Goal: Information Seeking & Learning: Find specific fact

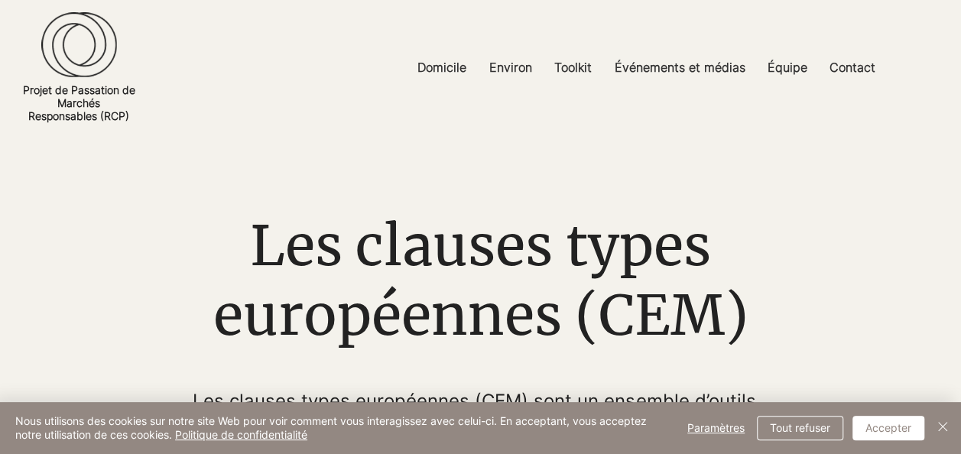
scroll to position [89, 0]
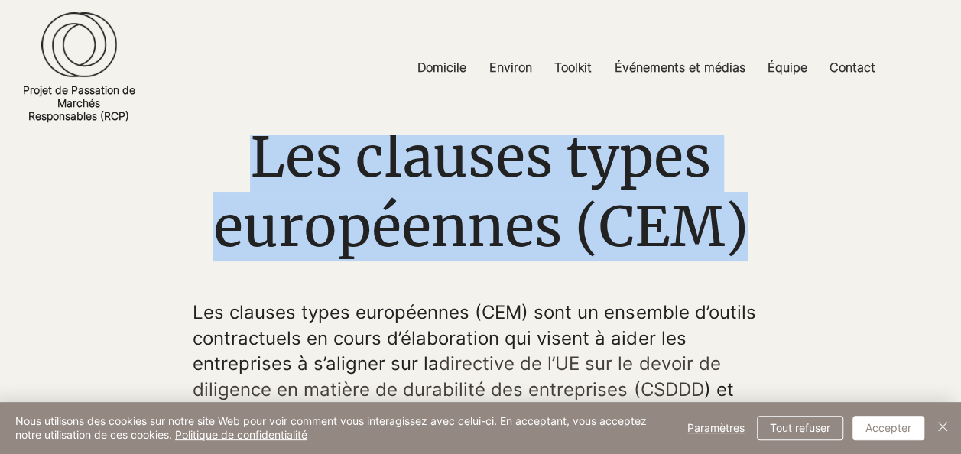
drag, startPoint x: 255, startPoint y: 160, endPoint x: 763, endPoint y: 222, distance: 511.2
click at [763, 222] on h1 "Les clauses types européennes (CEM)" at bounding box center [480, 191] width 576 height 139
copy span "Les clauses types européennes (CEM)"
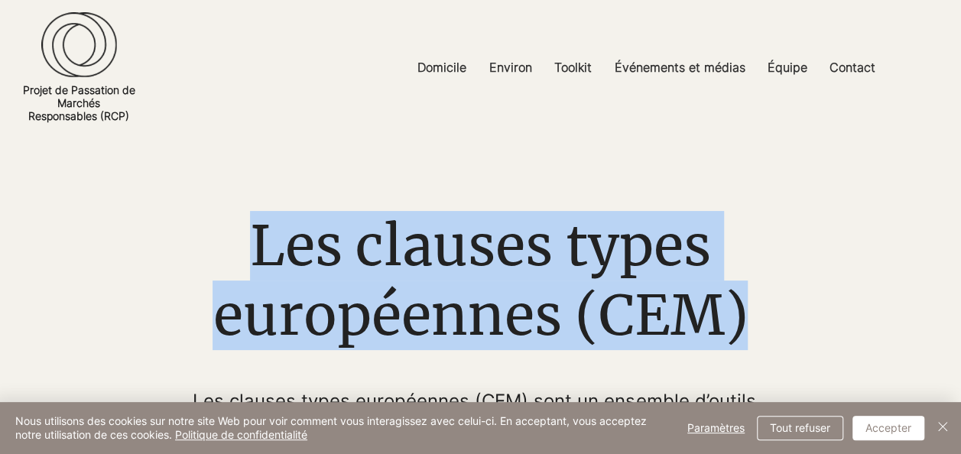
drag, startPoint x: 258, startPoint y: 245, endPoint x: 744, endPoint y: 321, distance: 491.8
click at [744, 321] on span "Les clauses types européennes (CEM)" at bounding box center [479, 280] width 535 height 139
copy span "Les clauses types européennes (CEM)"
